Goal: Check status: Check status

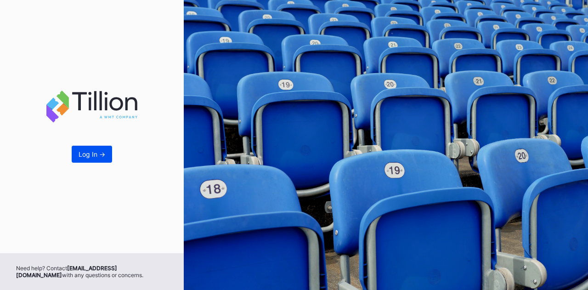
click at [90, 156] on div "Log In ->" at bounding box center [92, 154] width 27 height 8
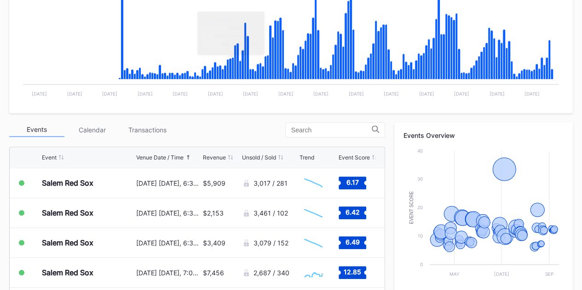
scroll to position [215, 0]
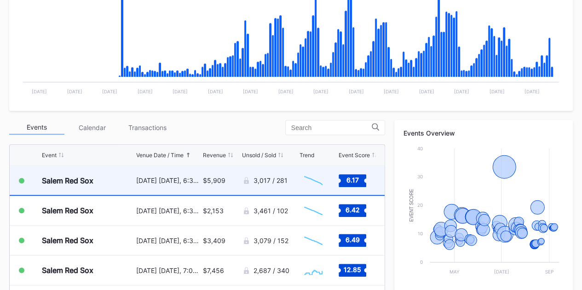
click at [206, 181] on div "$5,909" at bounding box center [214, 181] width 23 height 8
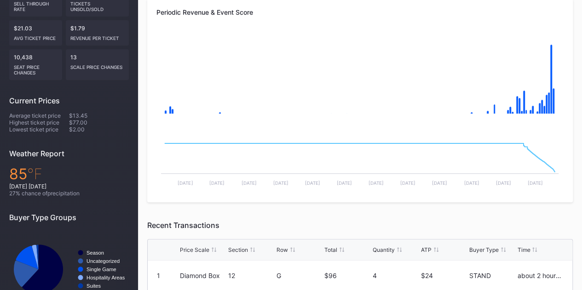
scroll to position [187, 0]
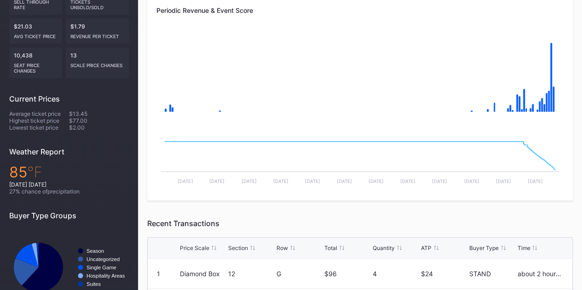
click at [512, 153] on rect "Chart title" at bounding box center [359, 156] width 406 height 69
